Goal: Task Accomplishment & Management: Manage account settings

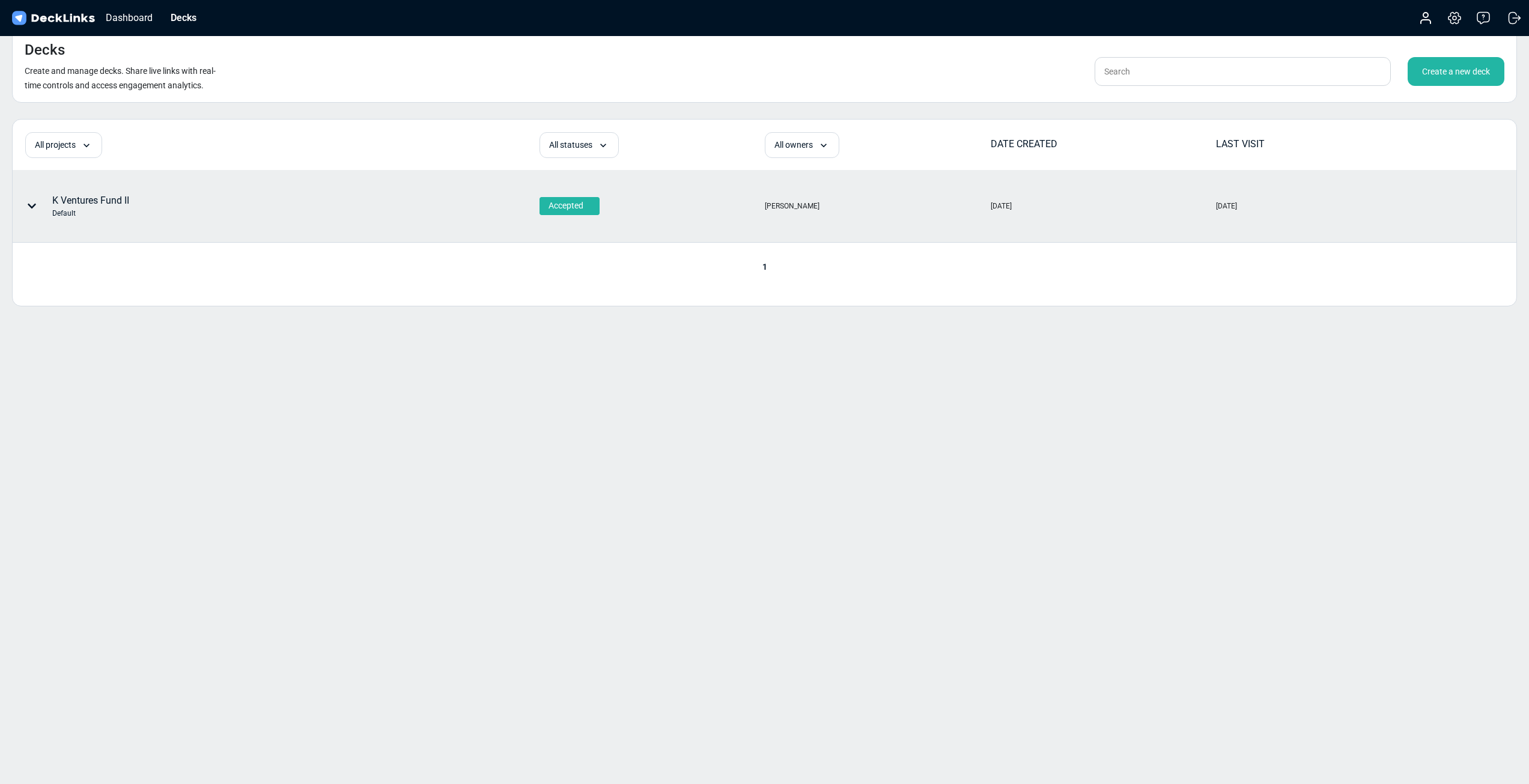
click at [173, 230] on div "K Ventures Fund II Default" at bounding box center [275, 206] width 525 height 71
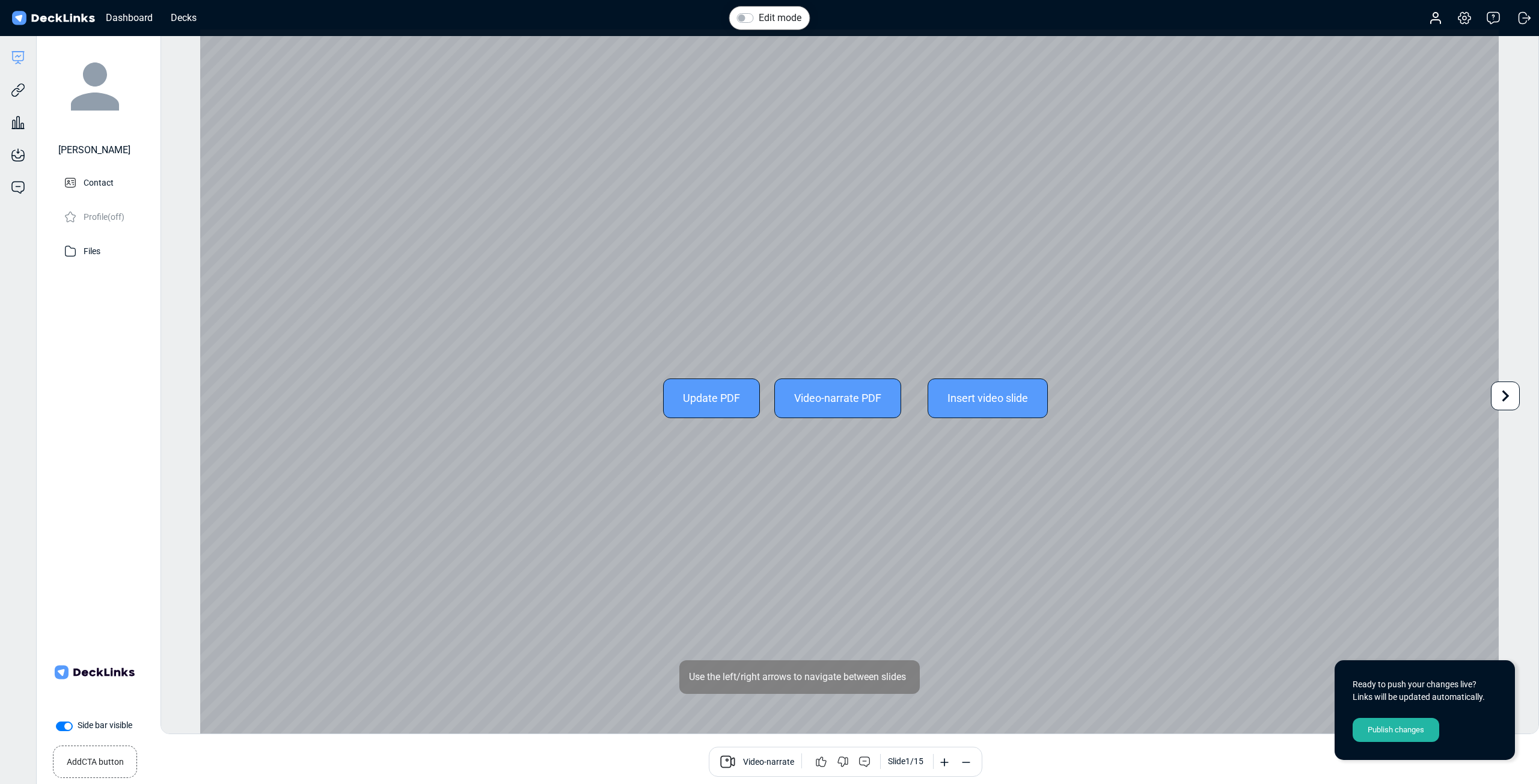
click at [696, 400] on div "Update PDF" at bounding box center [712, 398] width 97 height 40
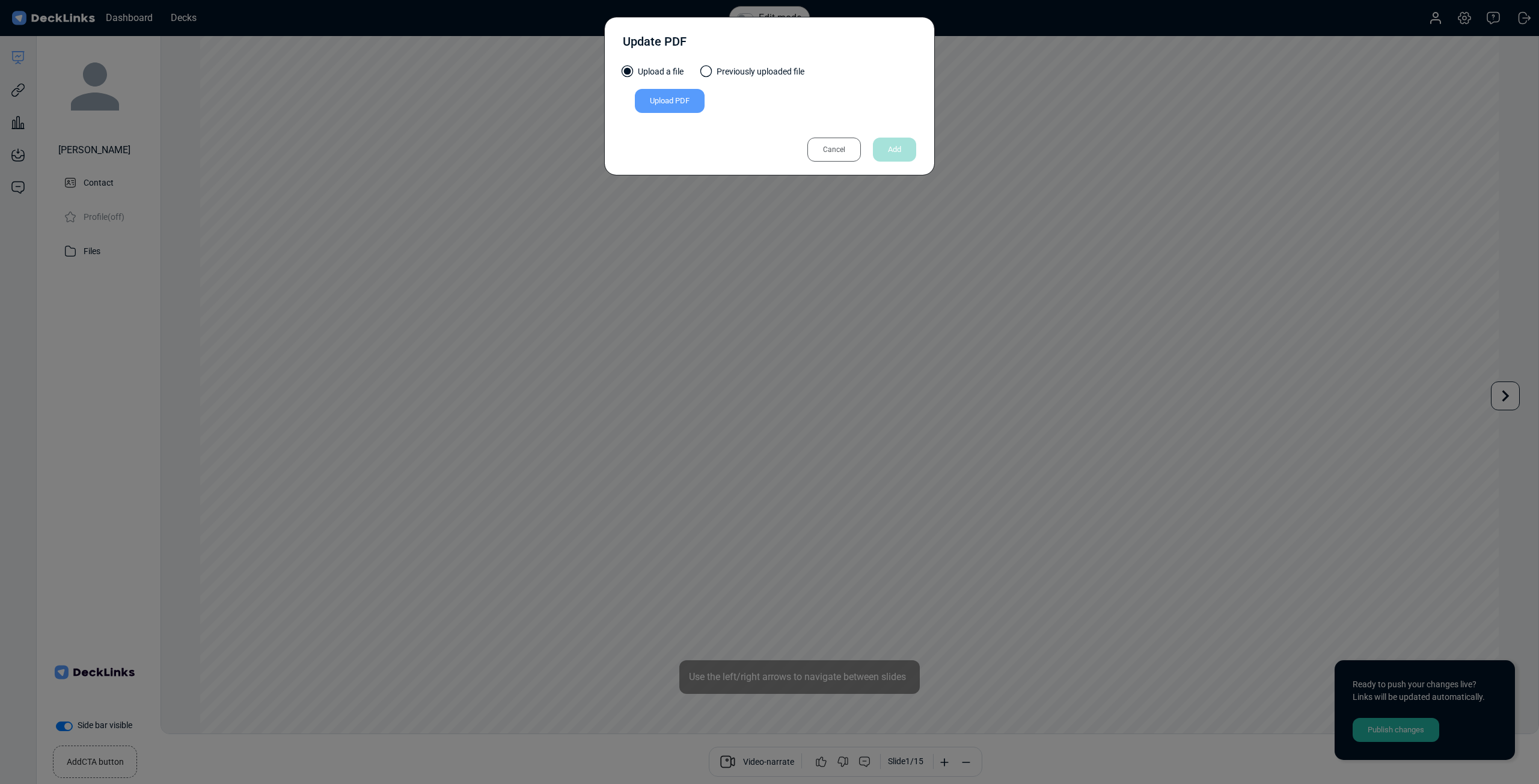
click at [674, 100] on div "Upload PDF" at bounding box center [669, 101] width 70 height 24
click at [0, 0] on input "Upload PDF" at bounding box center [0, 0] width 0 height 0
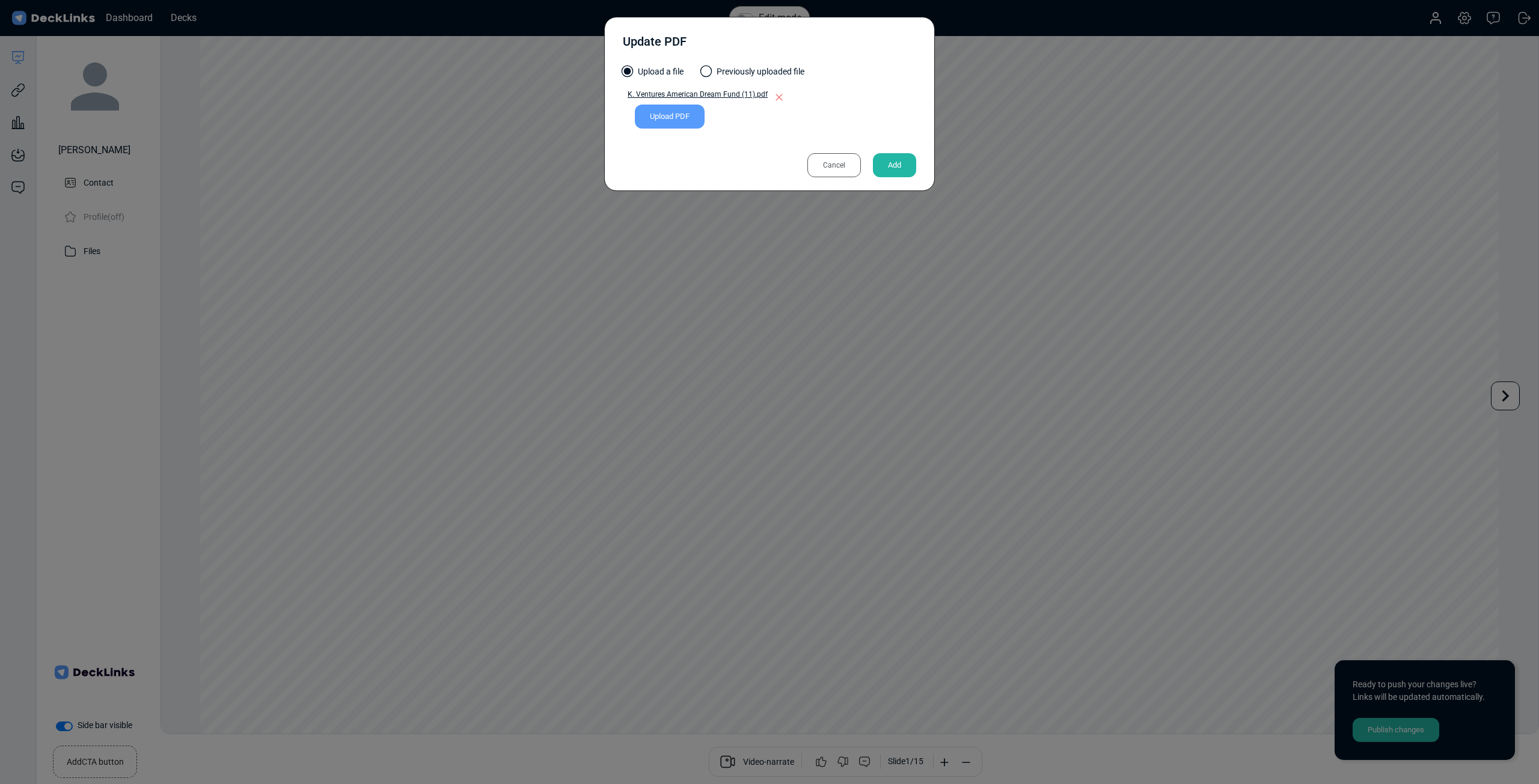
click at [895, 158] on div "Add" at bounding box center [895, 165] width 43 height 24
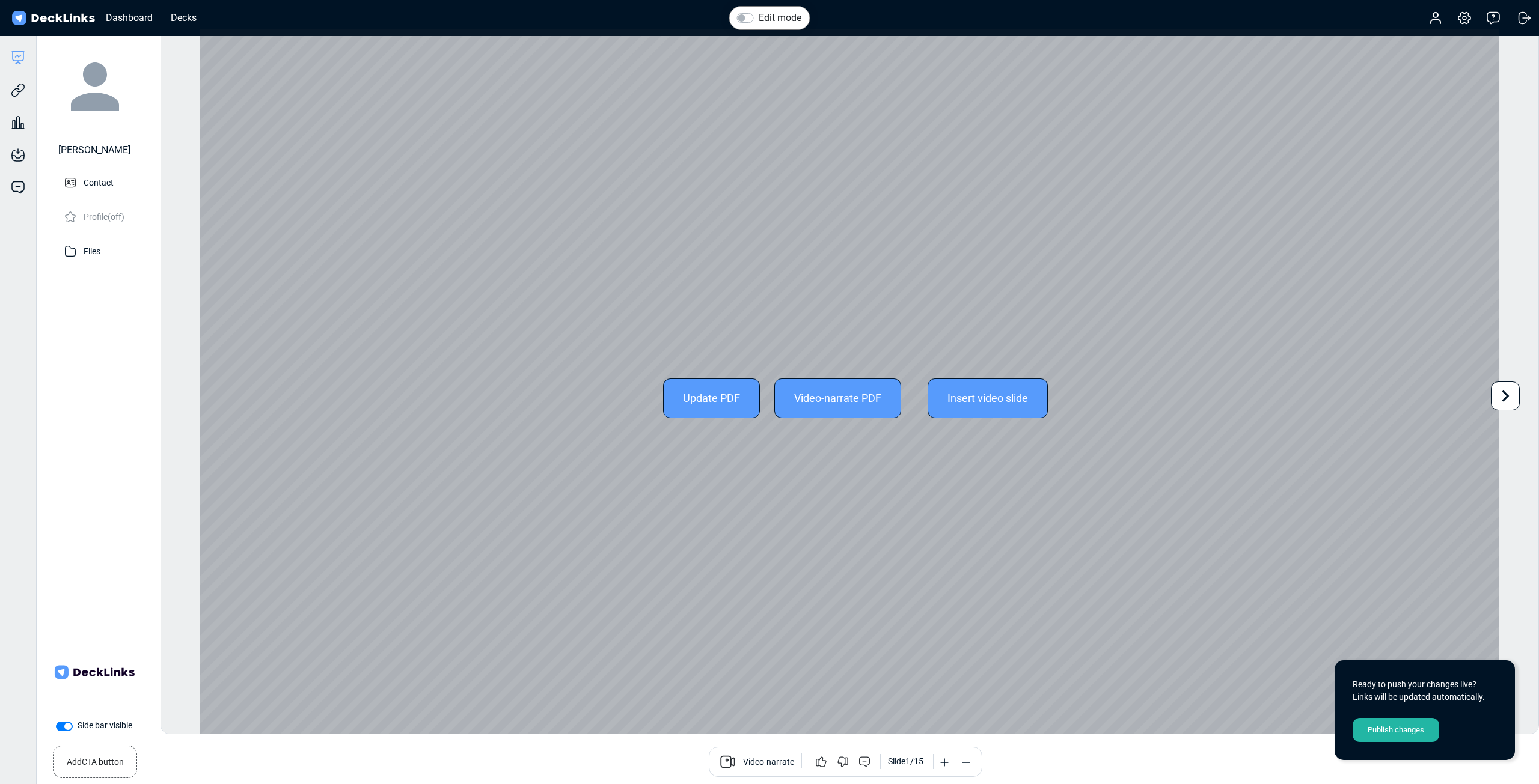
click at [1506, 395] on icon at bounding box center [1506, 396] width 7 height 12
click at [1510, 400] on icon at bounding box center [1505, 396] width 23 height 23
click at [1497, 397] on icon at bounding box center [1505, 396] width 23 height 23
click at [1497, 397] on div "Edit mode Change photo Updating this image will immediately apply to all of you…" at bounding box center [850, 381] width 1379 height 705
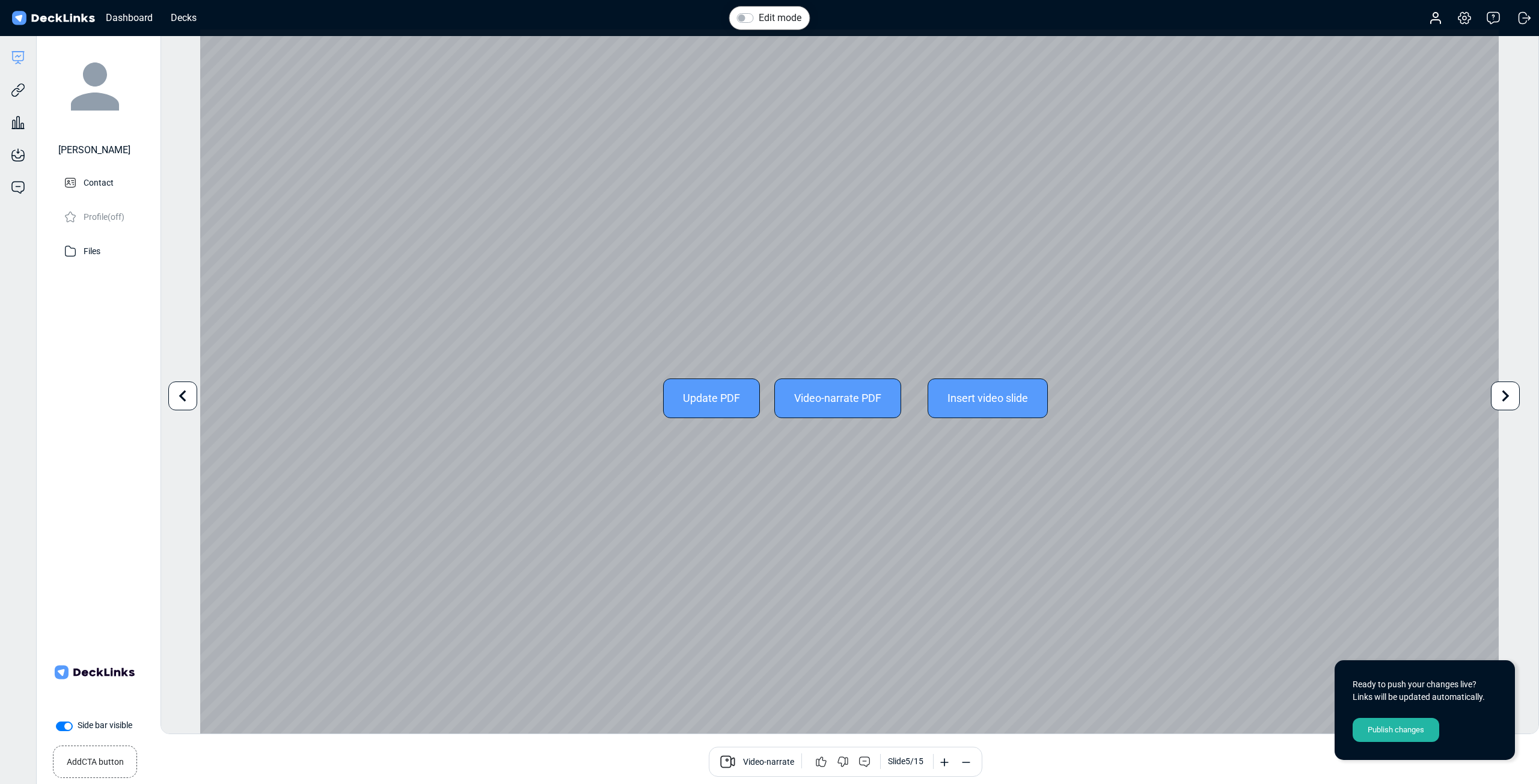
click at [1505, 400] on icon at bounding box center [1505, 396] width 23 height 23
click at [1504, 400] on icon at bounding box center [1505, 396] width 23 height 23
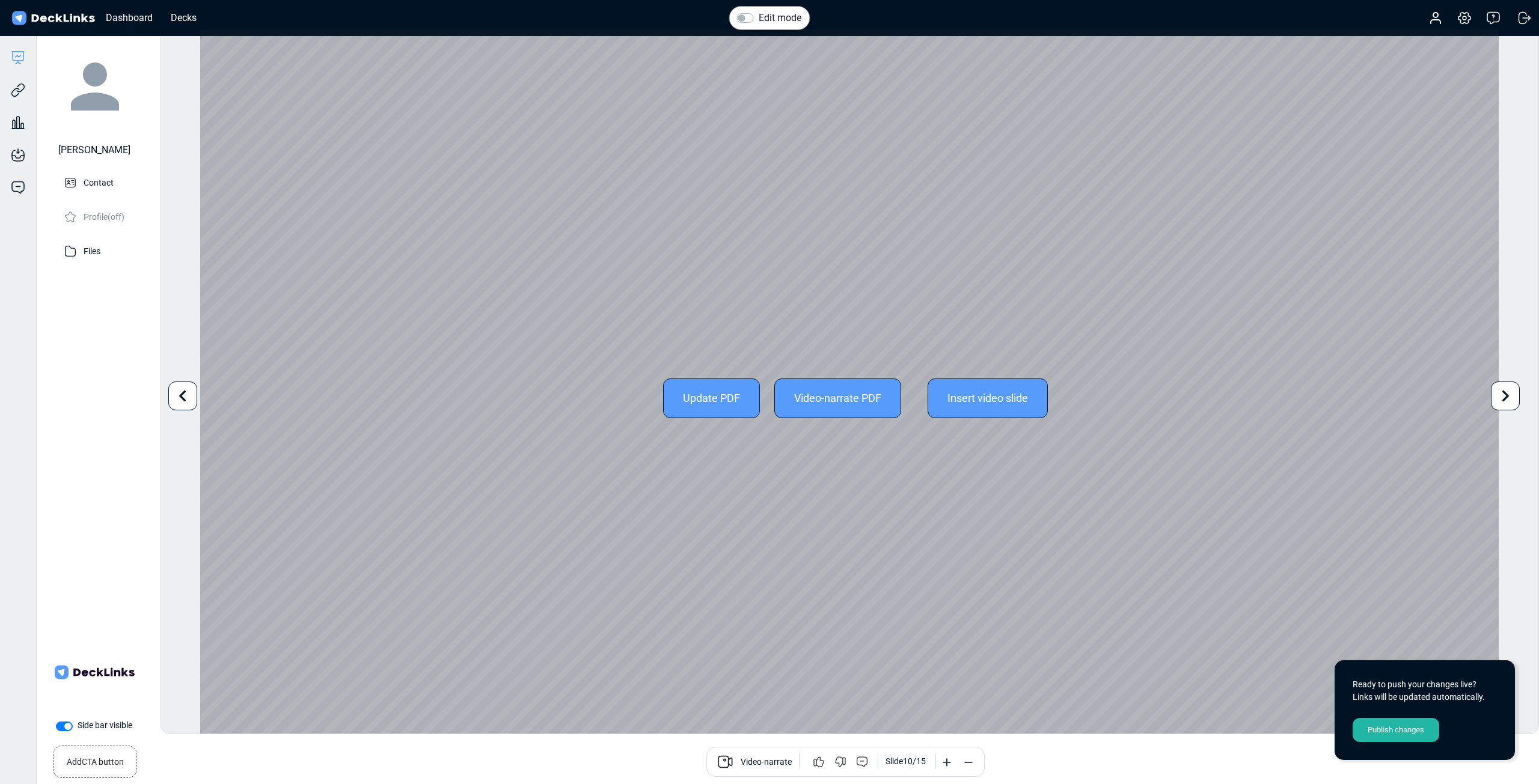
click at [1504, 400] on icon at bounding box center [1505, 396] width 23 height 23
click at [710, 401] on div "Update PDF" at bounding box center [712, 398] width 97 height 40
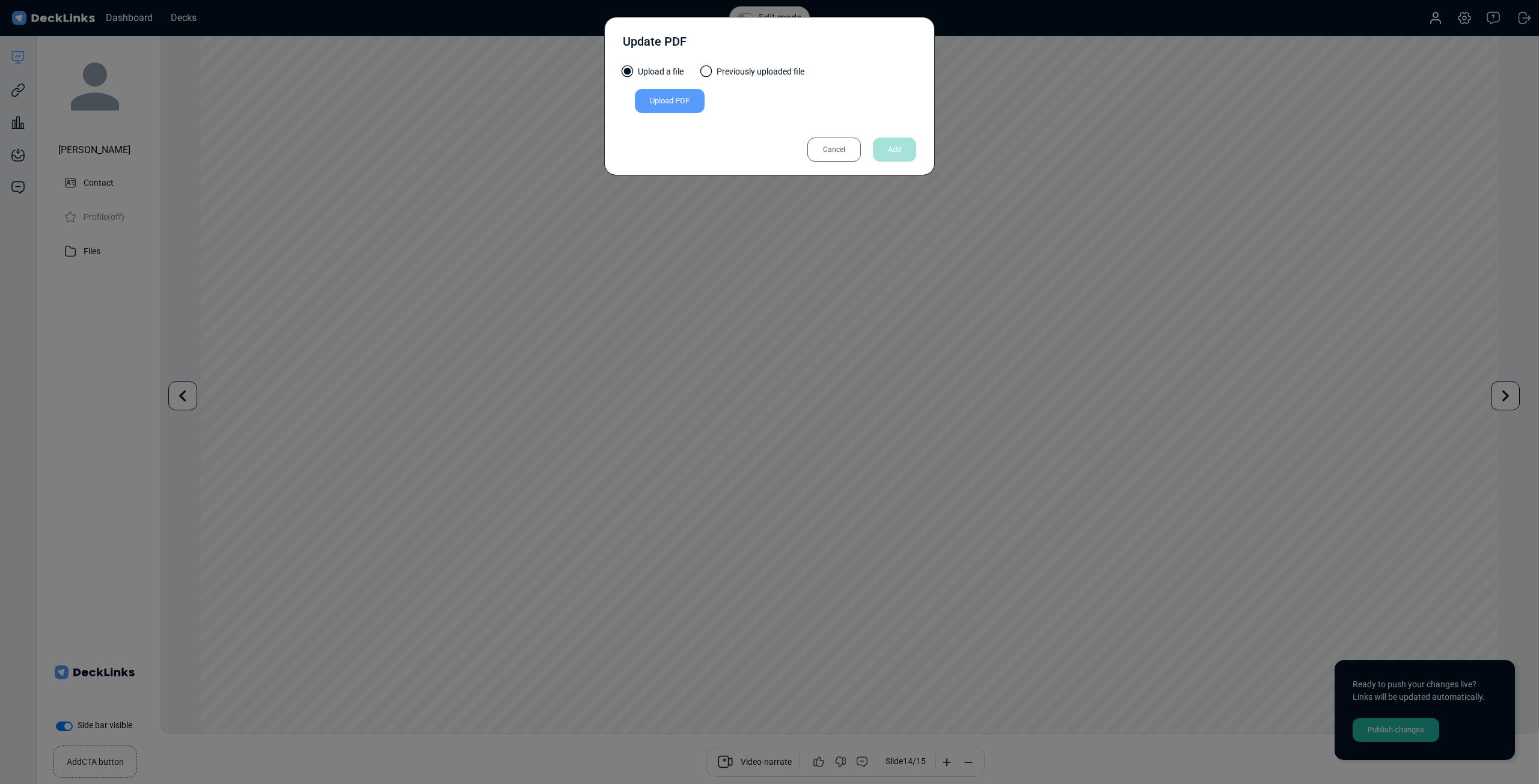
click at [653, 108] on div "Upload PDF" at bounding box center [669, 101] width 70 height 24
click at [0, 0] on input "Upload PDF" at bounding box center [0, 0] width 0 height 0
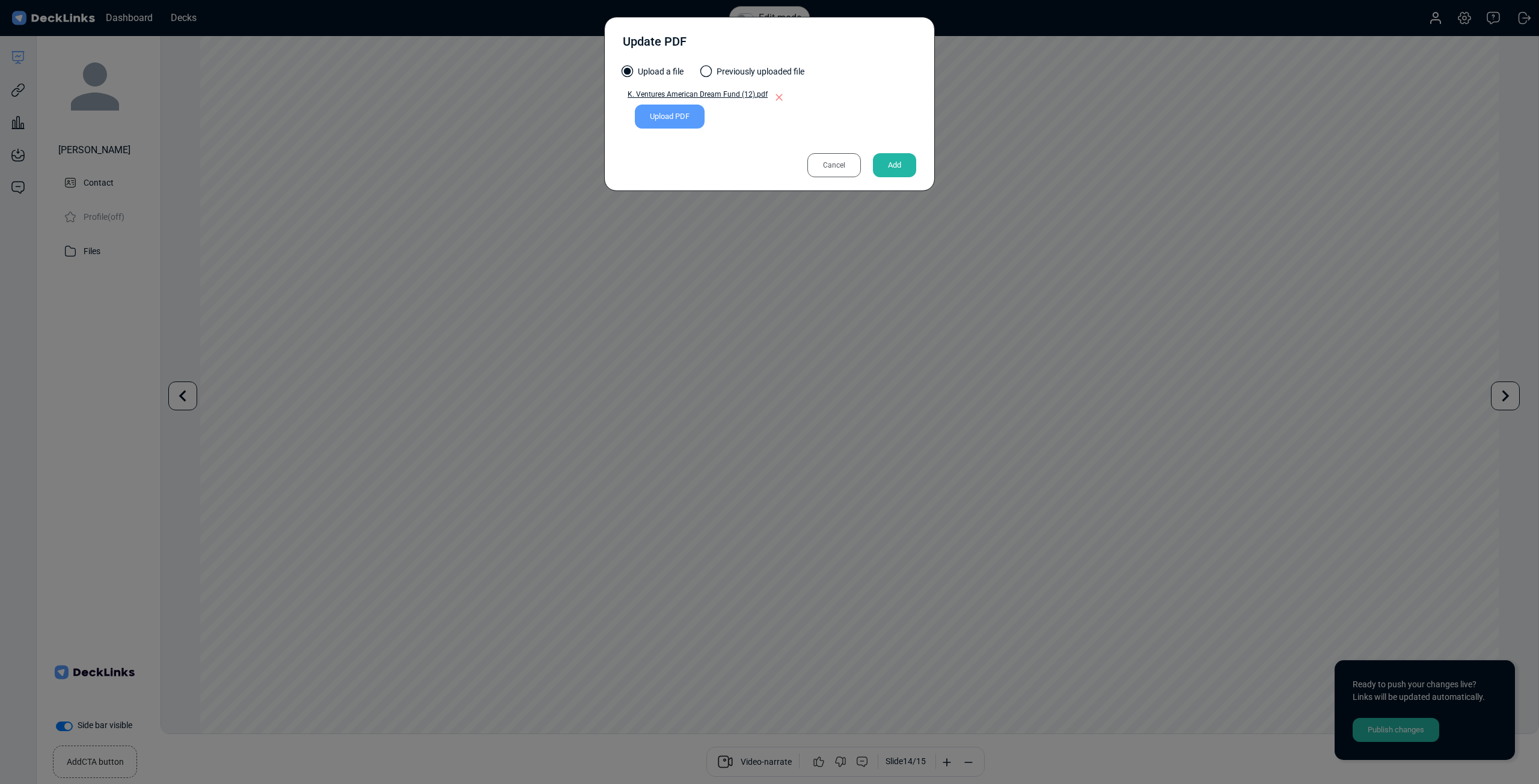
click at [892, 162] on div "Add" at bounding box center [895, 165] width 43 height 24
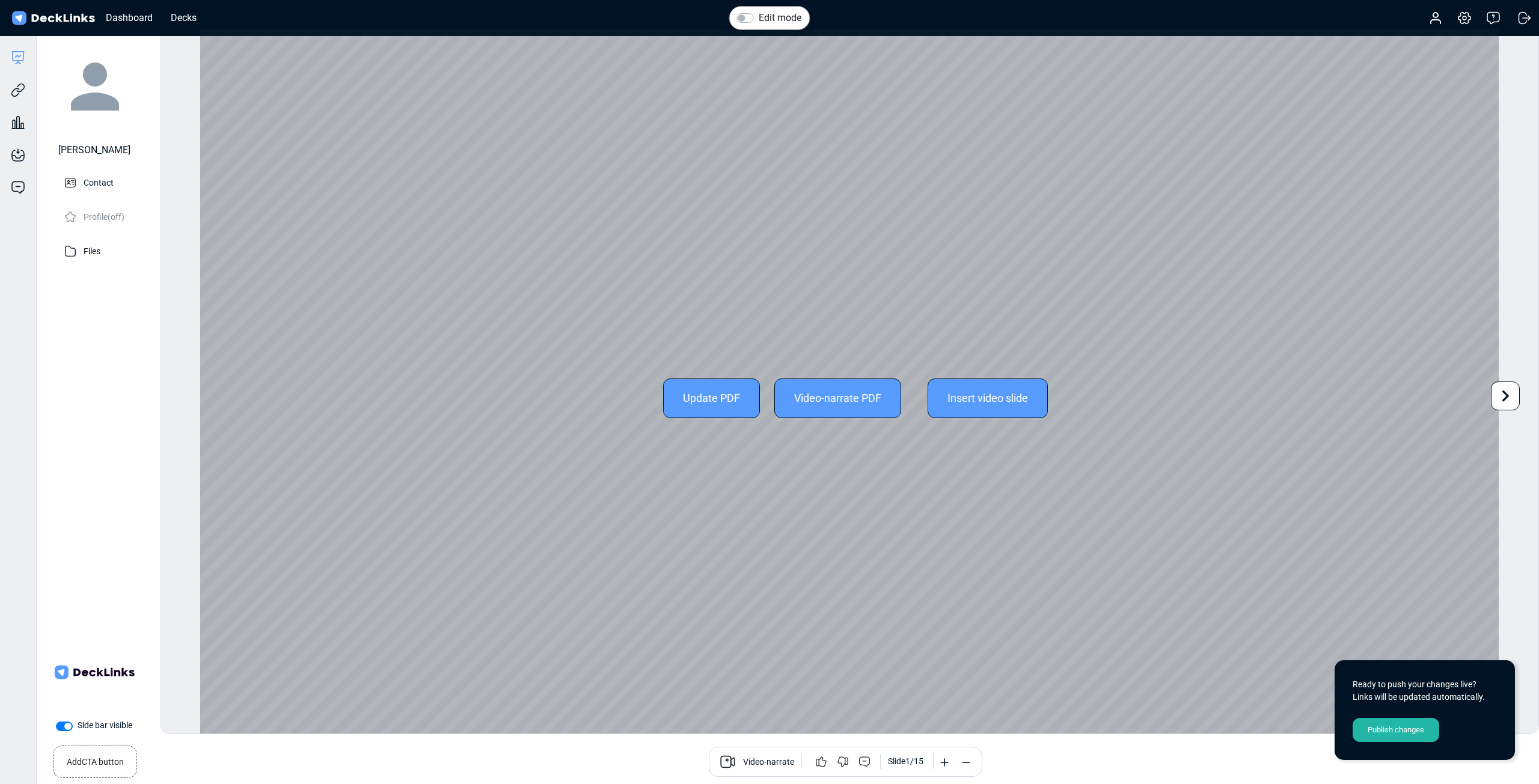
click at [706, 399] on div "Update PDF" at bounding box center [712, 398] width 97 height 40
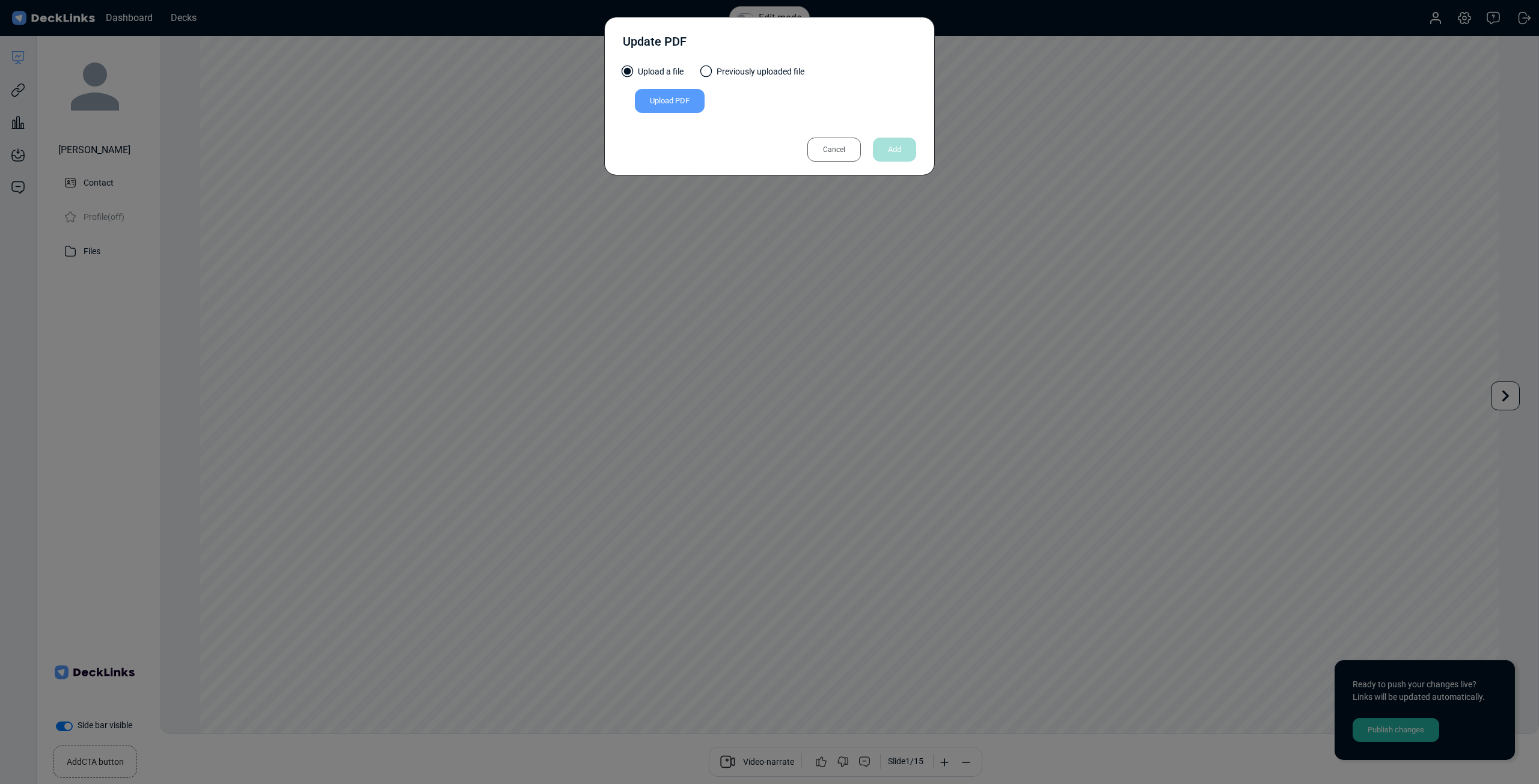
click at [669, 106] on div "Upload PDF" at bounding box center [669, 101] width 70 height 24
click at [0, 0] on input "Upload PDF" at bounding box center [0, 0] width 0 height 0
click at [840, 143] on div "Cancel" at bounding box center [834, 145] width 53 height 24
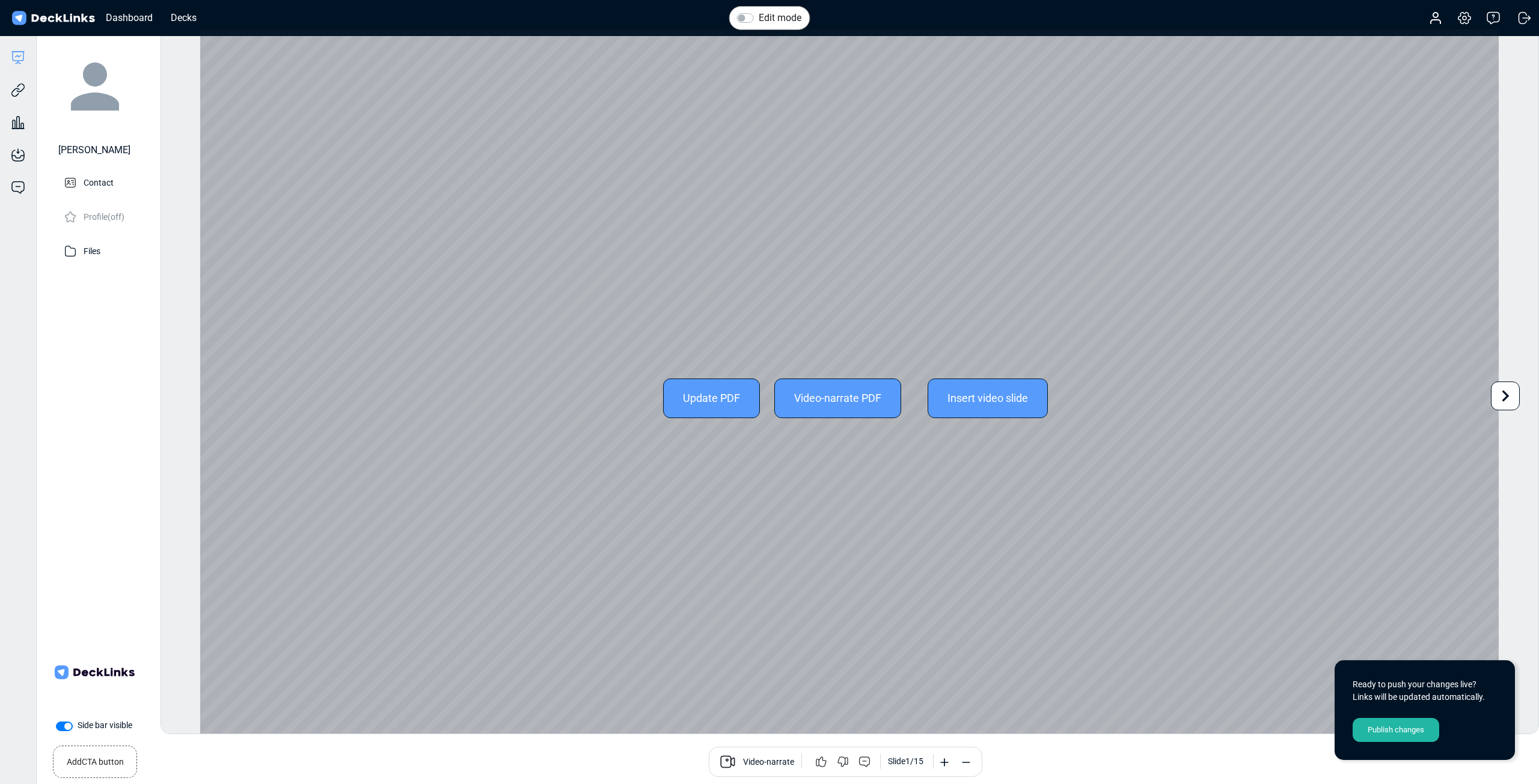
click at [699, 391] on div "Update PDF" at bounding box center [712, 398] width 97 height 40
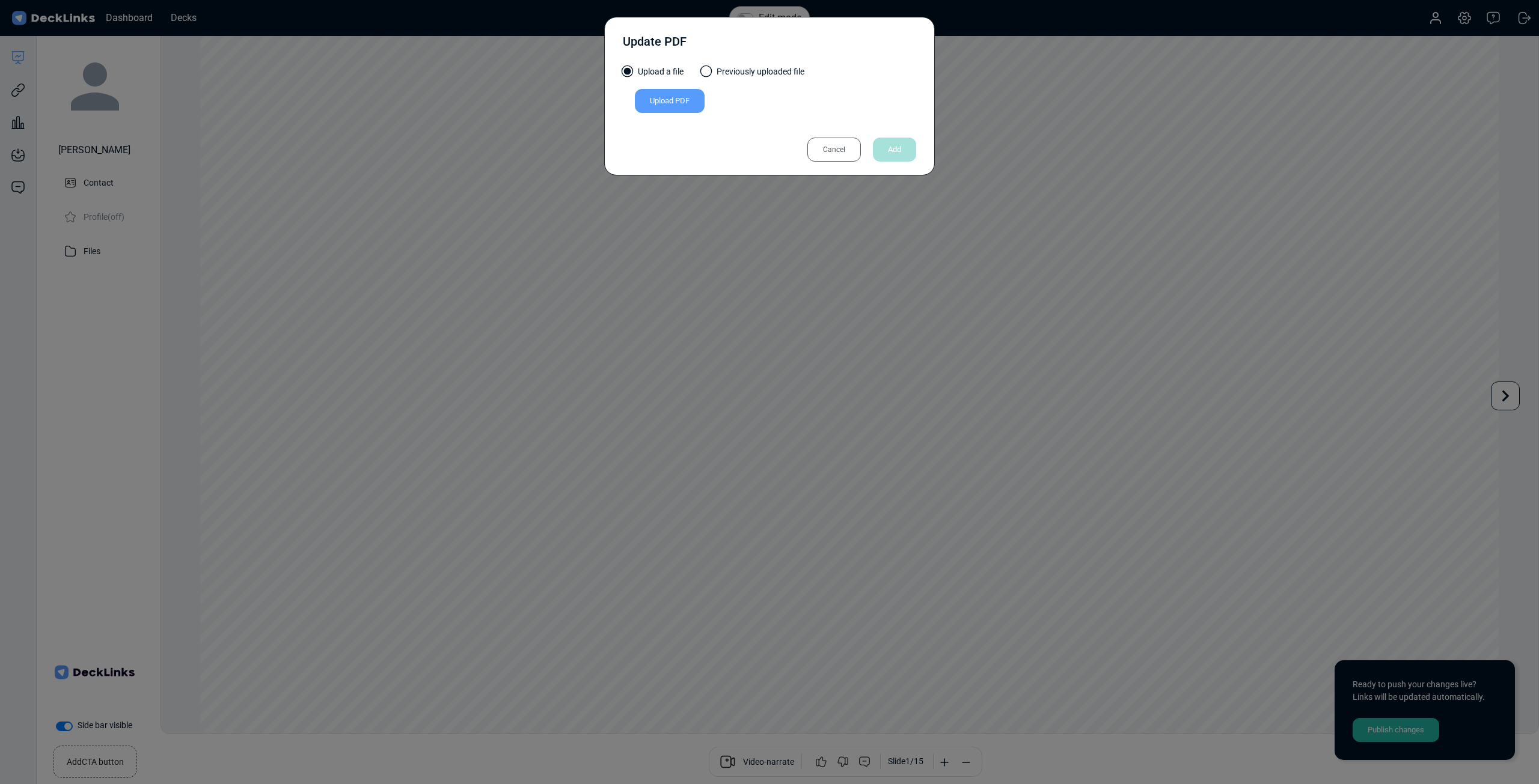
click at [638, 97] on div "Upload PDF" at bounding box center [669, 101] width 70 height 24
click at [0, 0] on input "Upload PDF" at bounding box center [0, 0] width 0 height 0
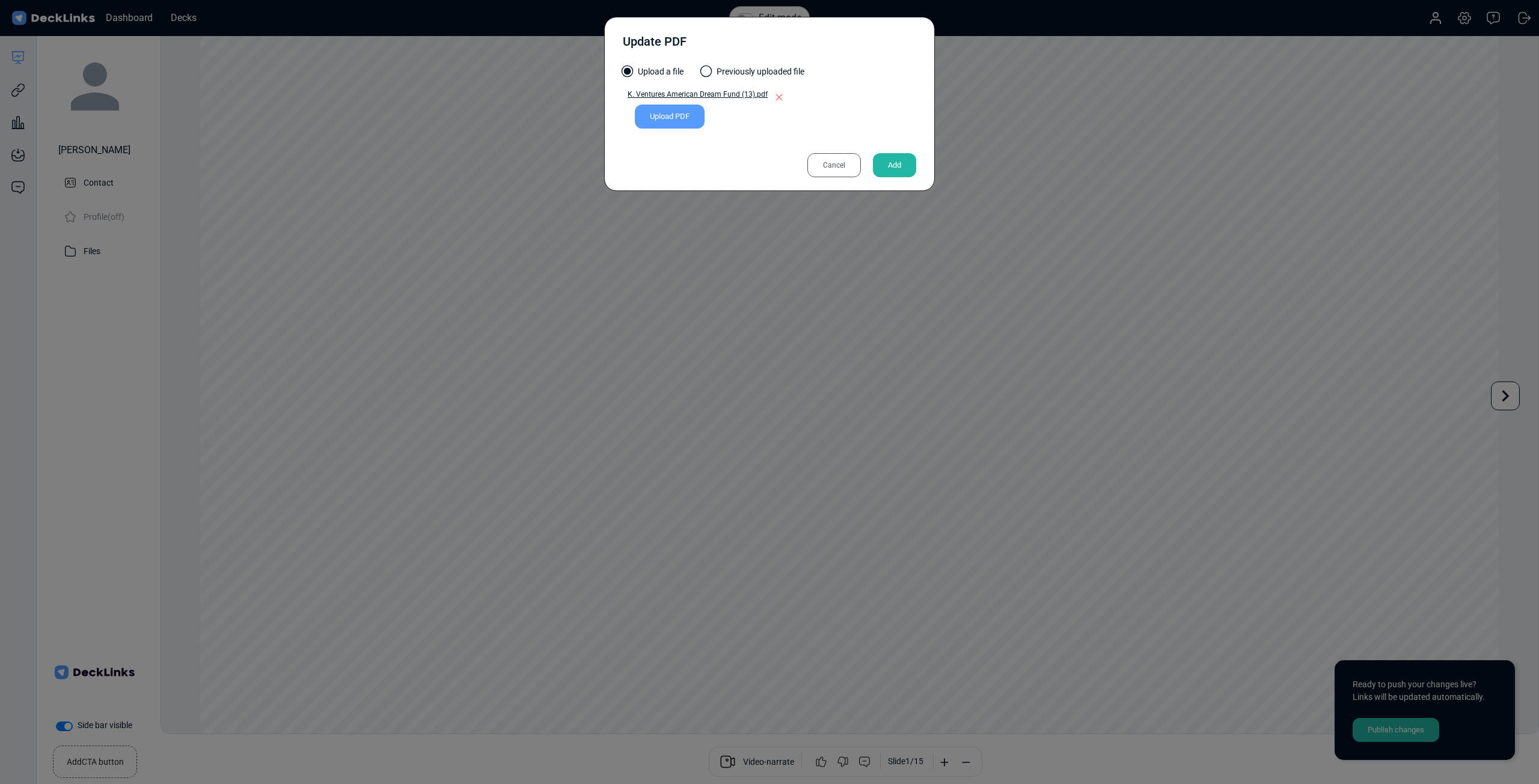
click at [908, 161] on div "Add" at bounding box center [895, 165] width 43 height 24
